Goal: Task Accomplishment & Management: Manage account settings

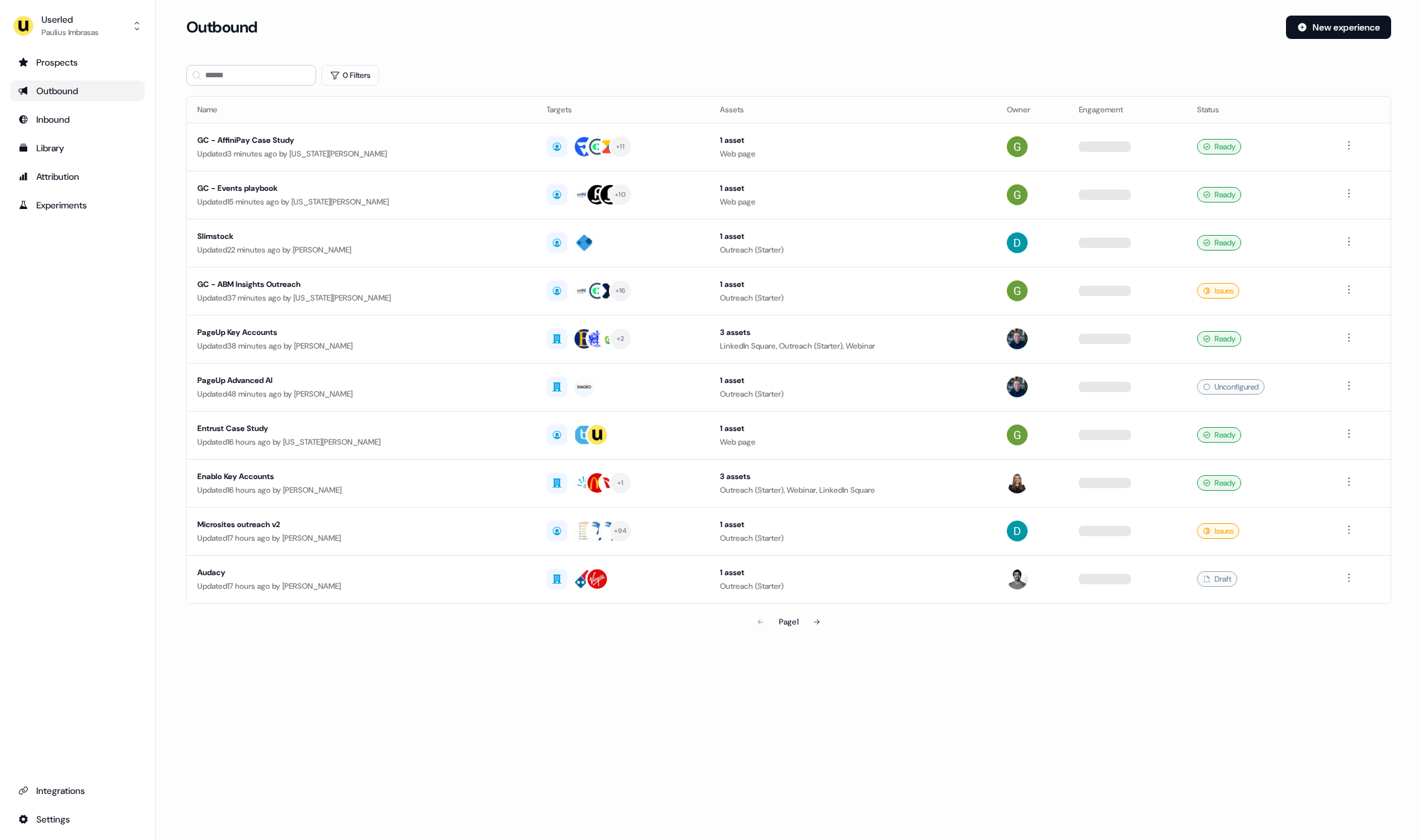
click at [467, 46] on div "Outbound New experience" at bounding box center [789, 35] width 1204 height 39
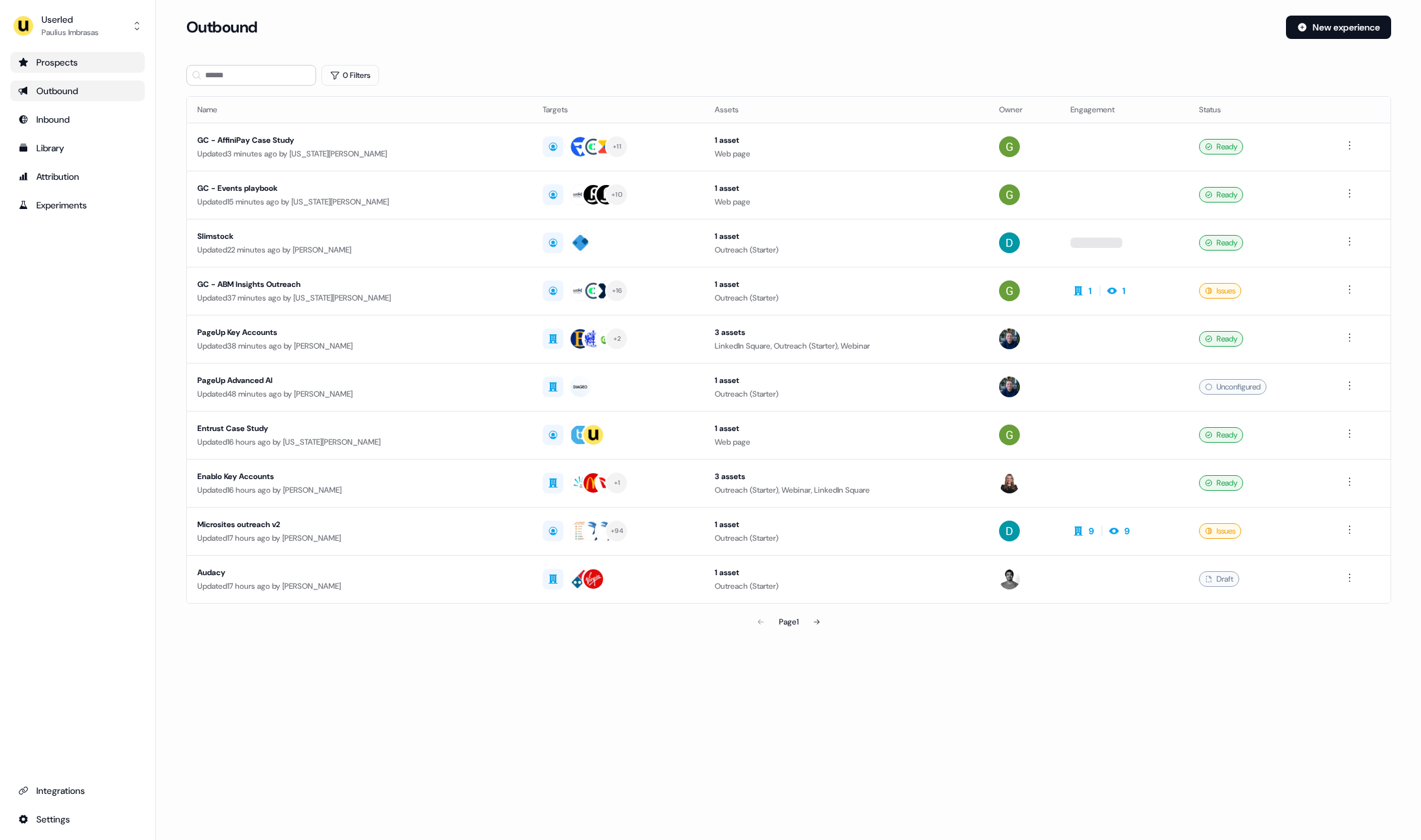
click at [91, 61] on div "Prospects" at bounding box center [77, 62] width 119 height 13
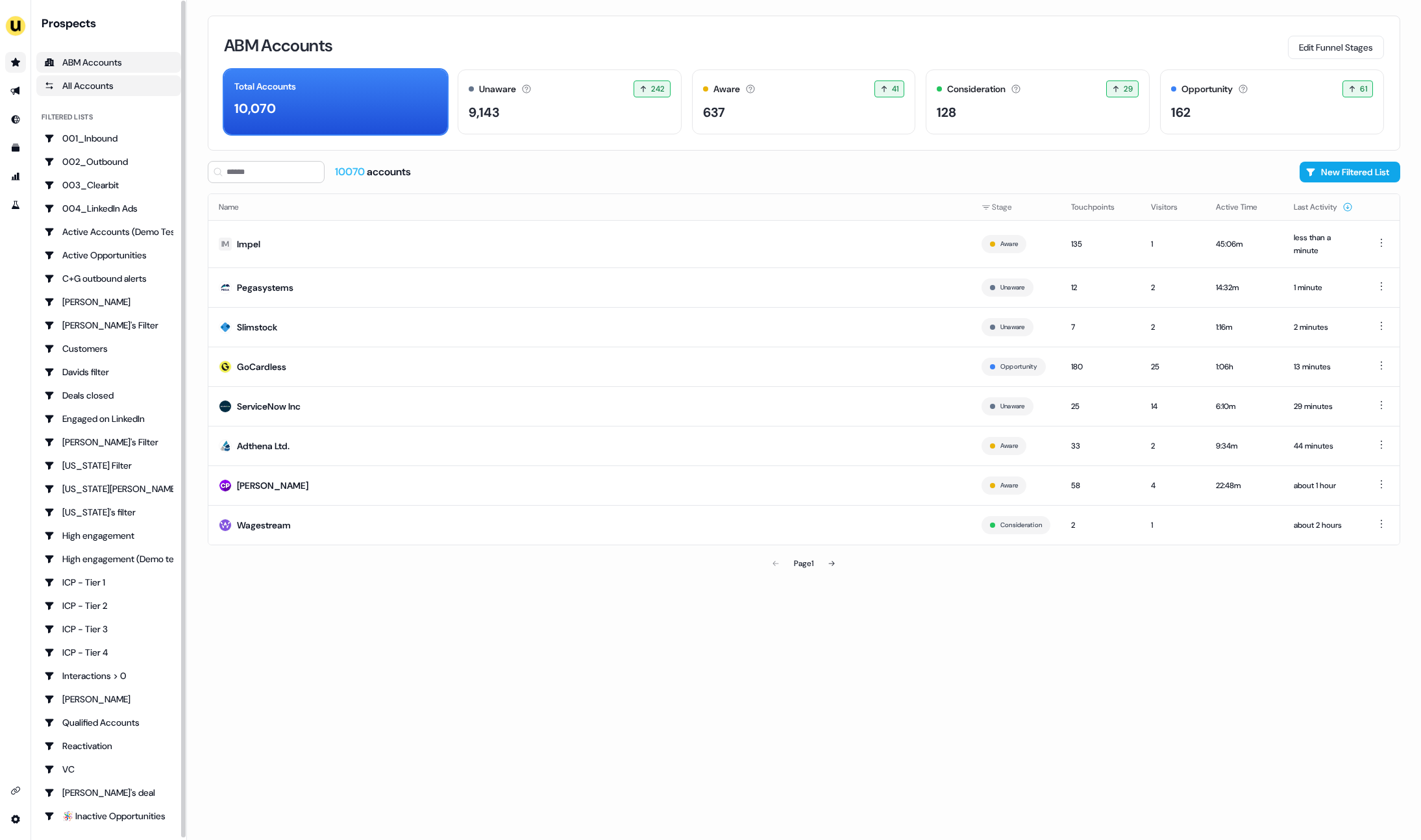
click at [89, 83] on div "All Accounts" at bounding box center [108, 86] width 130 height 13
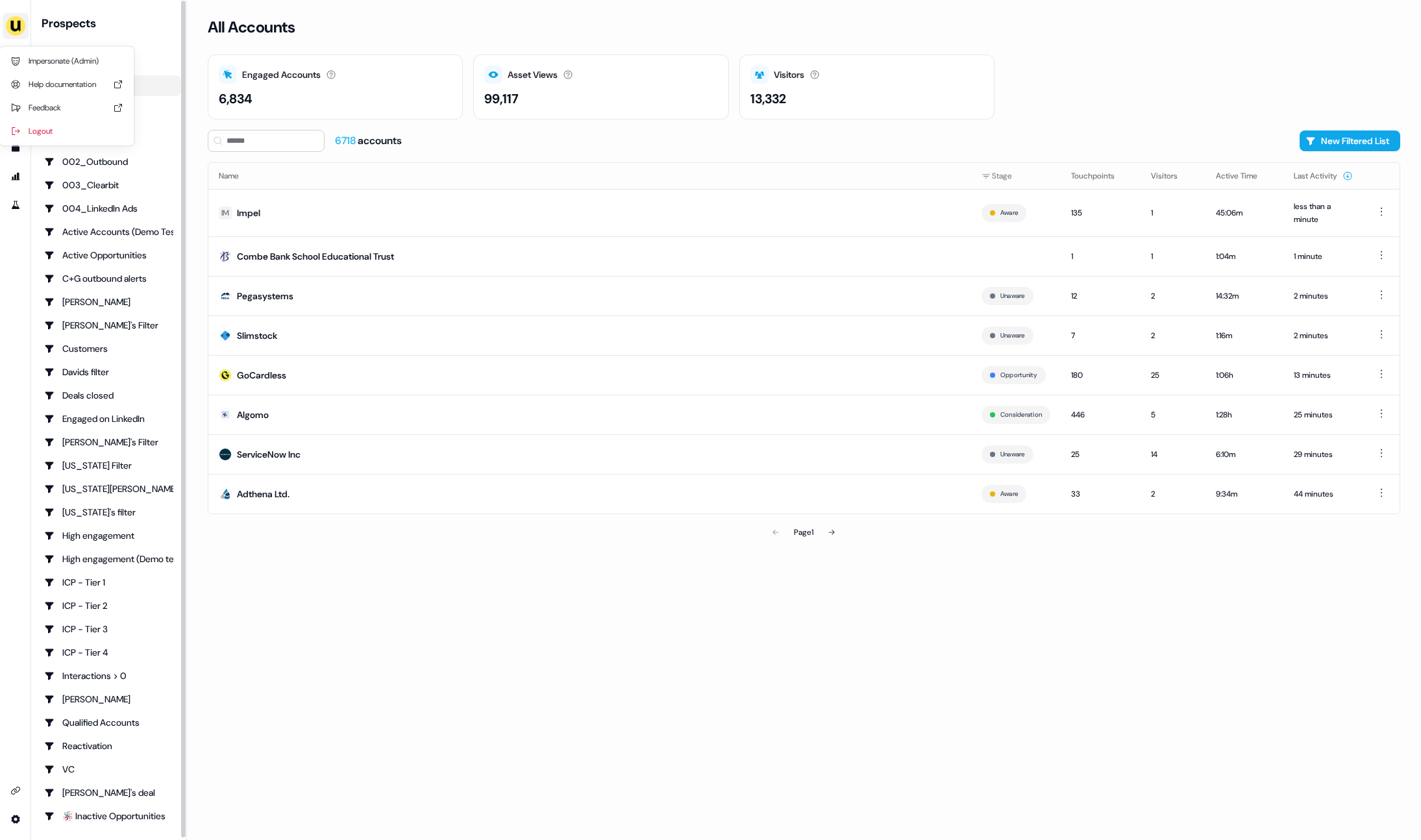
click at [22, 21] on img "side nav menu" at bounding box center [15, 25] width 20 height 20
click at [73, 53] on div "Impersonate (Admin)" at bounding box center [66, 61] width 123 height 24
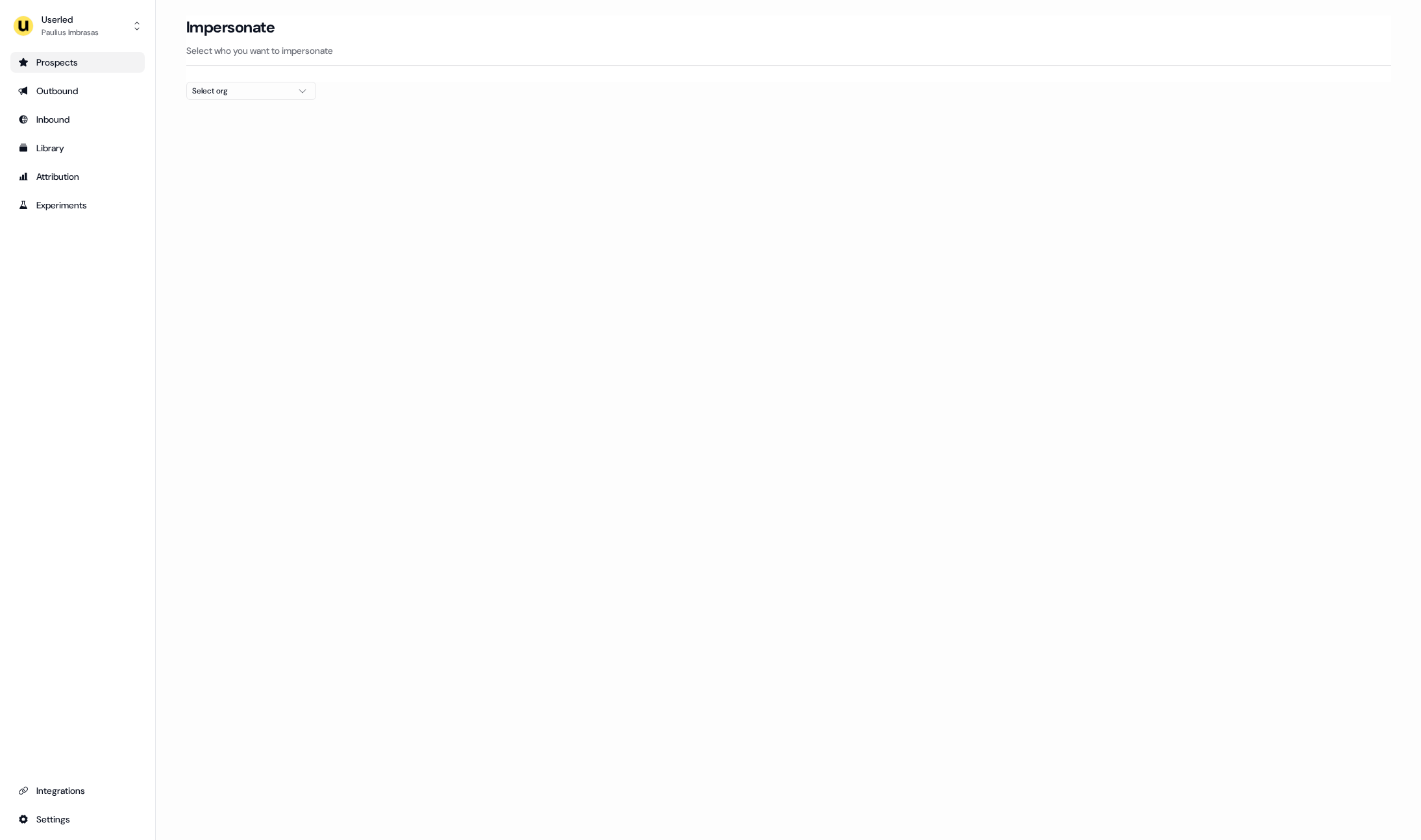
click at [227, 85] on div "Select org" at bounding box center [240, 91] width 97 height 13
type input "*"
drag, startPoint x: 449, startPoint y: 91, endPoint x: 457, endPoint y: 83, distance: 11.3
click at [449, 91] on section "Loading... Impersonate Select who you want to impersonate Select org" at bounding box center [788, 81] width 1246 height 131
